Goal: Task Accomplishment & Management: Manage account settings

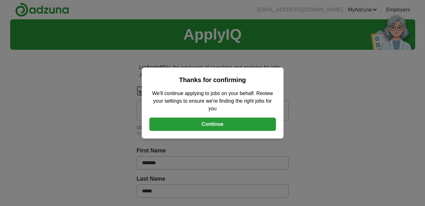
click at [214, 123] on button "Continue" at bounding box center [212, 123] width 127 height 13
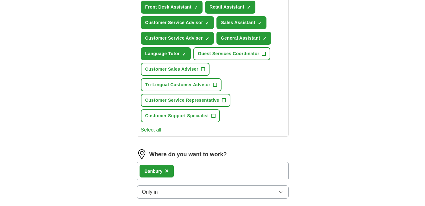
scroll to position [285, 0]
click at [152, 129] on button "Select all" at bounding box center [151, 130] width 21 height 8
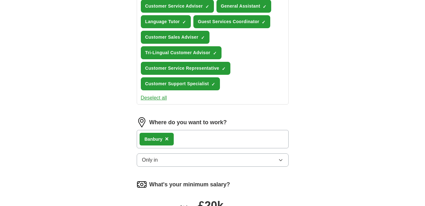
scroll to position [348, 0]
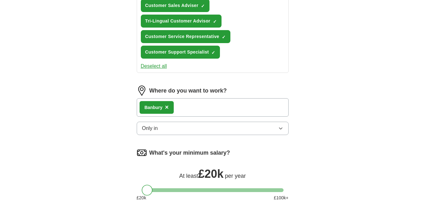
click at [193, 128] on button "Only in" at bounding box center [213, 127] width 152 height 13
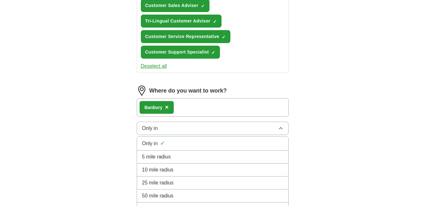
click at [162, 156] on span "5 mile radius" at bounding box center [156, 157] width 29 height 8
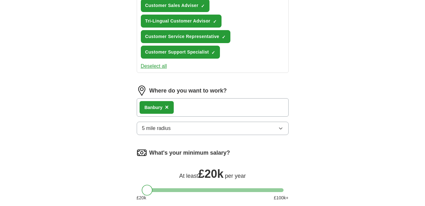
click at [280, 129] on icon "button" at bounding box center [280, 128] width 3 height 2
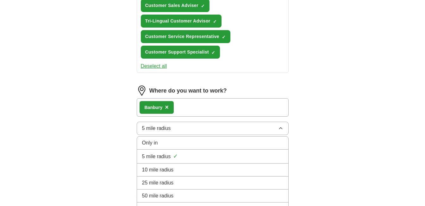
click at [212, 141] on div "Only in" at bounding box center [212, 143] width 141 height 8
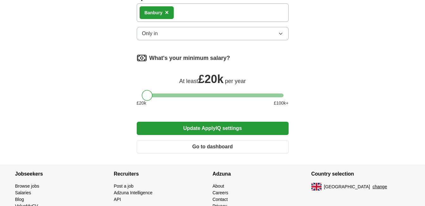
scroll to position [443, 0]
click at [191, 92] on div "What's your minimum salary? At least £ 20k per year £ 20 k £ 100 k+" at bounding box center [213, 82] width 152 height 59
click at [148, 96] on div at bounding box center [147, 95] width 11 height 11
drag, startPoint x: 157, startPoint y: 95, endPoint x: 123, endPoint y: 96, distance: 33.2
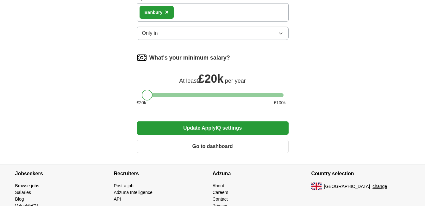
click at [178, 126] on button "Update ApplyIQ settings" at bounding box center [213, 127] width 152 height 13
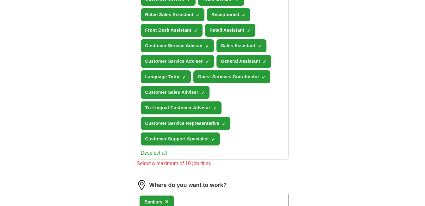
scroll to position [261, 0]
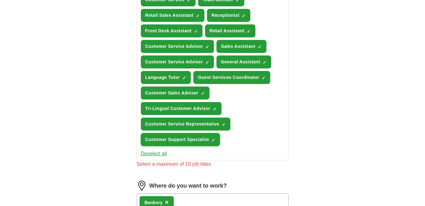
click at [0, 0] on span "×" at bounding box center [0, 0] width 0 height 0
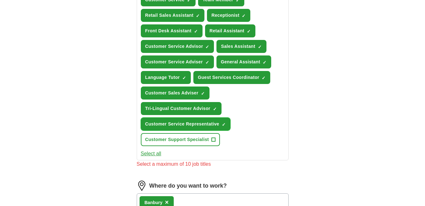
click at [226, 121] on button "Customer Service Representative ✓ ×" at bounding box center [186, 123] width 90 height 13
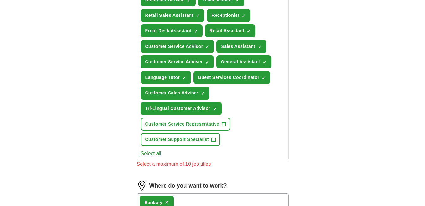
click at [0, 0] on span "×" at bounding box center [0, 0] width 0 height 0
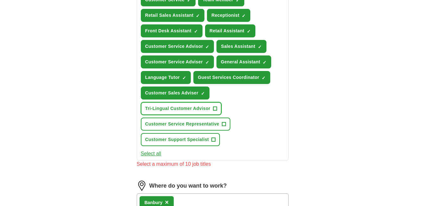
click at [212, 107] on button "Tri-Lingual Customer Advisor +" at bounding box center [181, 108] width 81 height 13
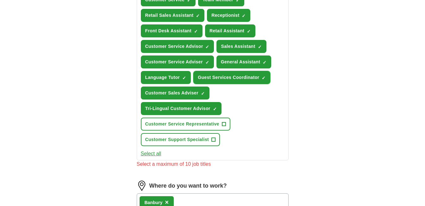
click at [261, 77] on button "Guest Services Coordinator ✓ ×" at bounding box center [231, 77] width 77 height 13
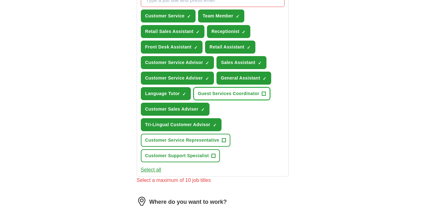
scroll to position [229, 0]
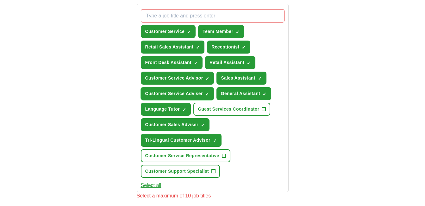
click at [0, 0] on span "×" at bounding box center [0, 0] width 0 height 0
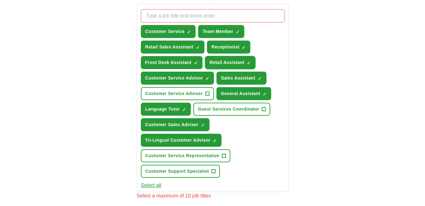
click at [0, 0] on span "×" at bounding box center [0, 0] width 0 height 0
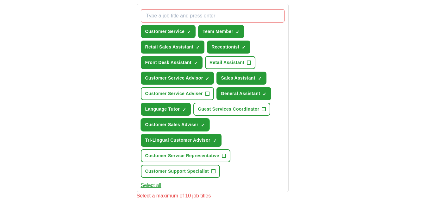
click at [0, 0] on span "×" at bounding box center [0, 0] width 0 height 0
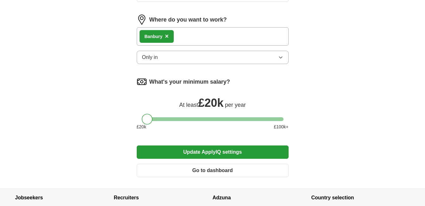
scroll to position [472, 0]
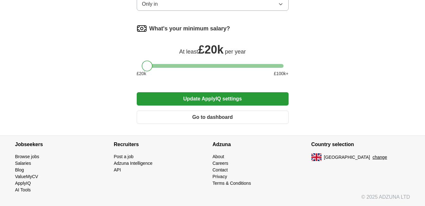
click at [209, 100] on button "Update ApplyIQ settings" at bounding box center [213, 98] width 152 height 13
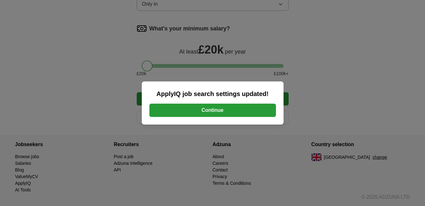
click at [212, 108] on button "Continue" at bounding box center [212, 109] width 127 height 13
